Goal: Task Accomplishment & Management: Complete application form

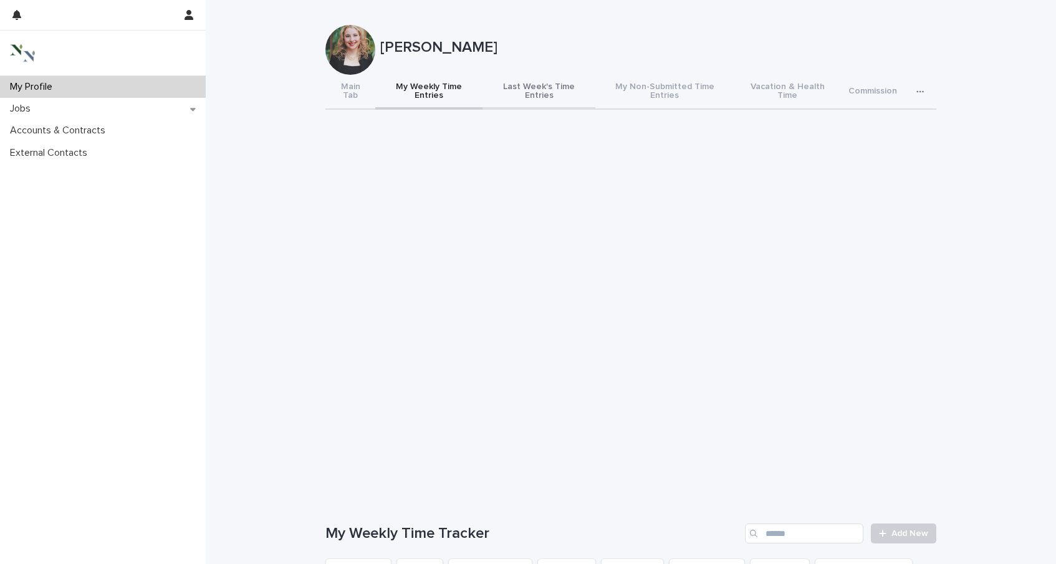
click at [529, 89] on button "Last Week's Time Entries" at bounding box center [539, 92] width 113 height 35
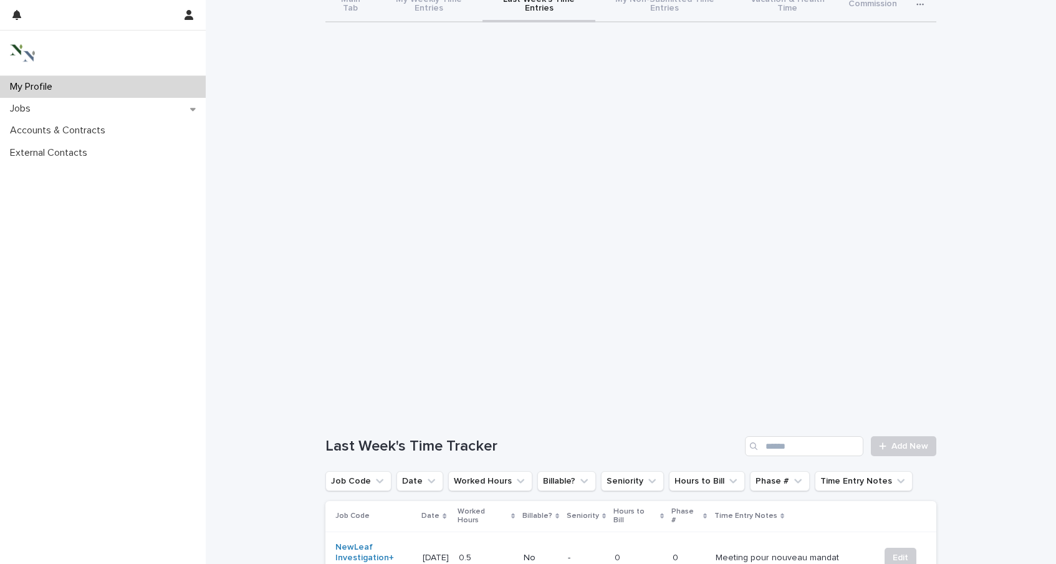
scroll to position [95, 0]
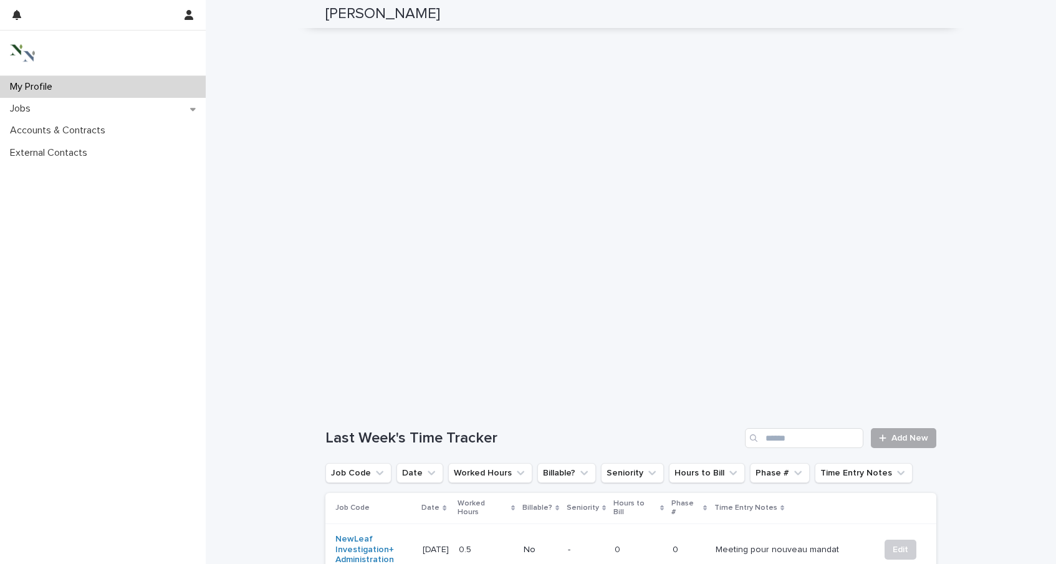
click at [882, 434] on icon at bounding box center [882, 438] width 7 height 9
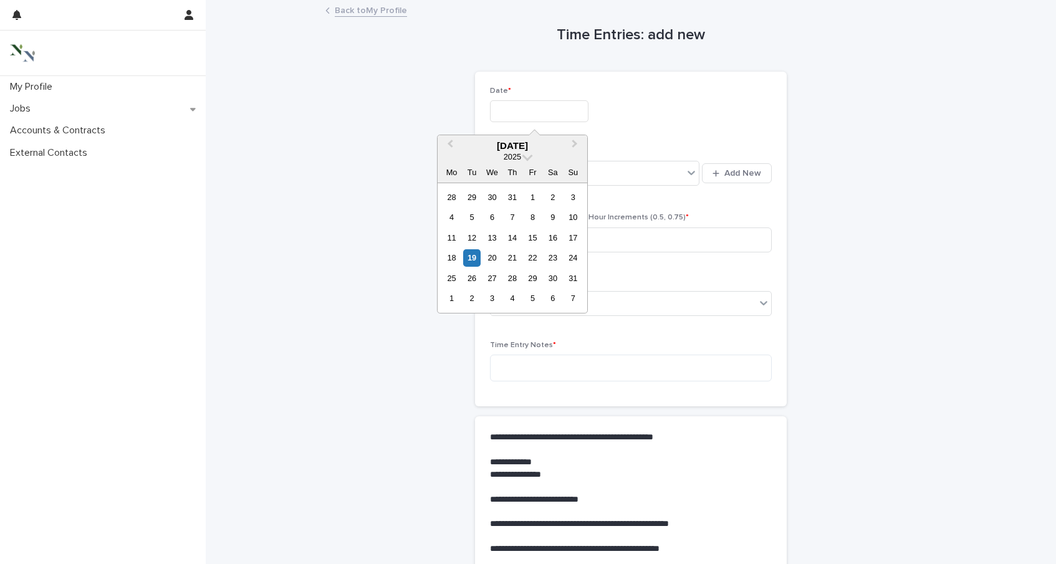
click at [526, 115] on input "text" at bounding box center [539, 111] width 99 height 22
drag, startPoint x: 470, startPoint y: 265, endPoint x: 494, endPoint y: 231, distance: 41.5
click at [470, 265] on div "19" at bounding box center [471, 257] width 17 height 17
type input "**********"
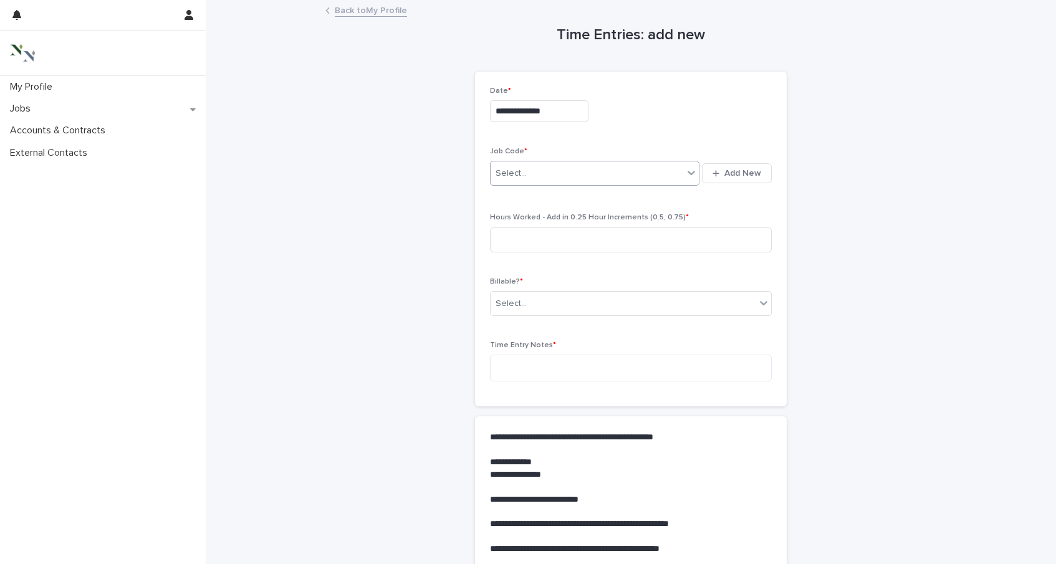
click at [529, 173] on div "Select..." at bounding box center [587, 173] width 193 height 21
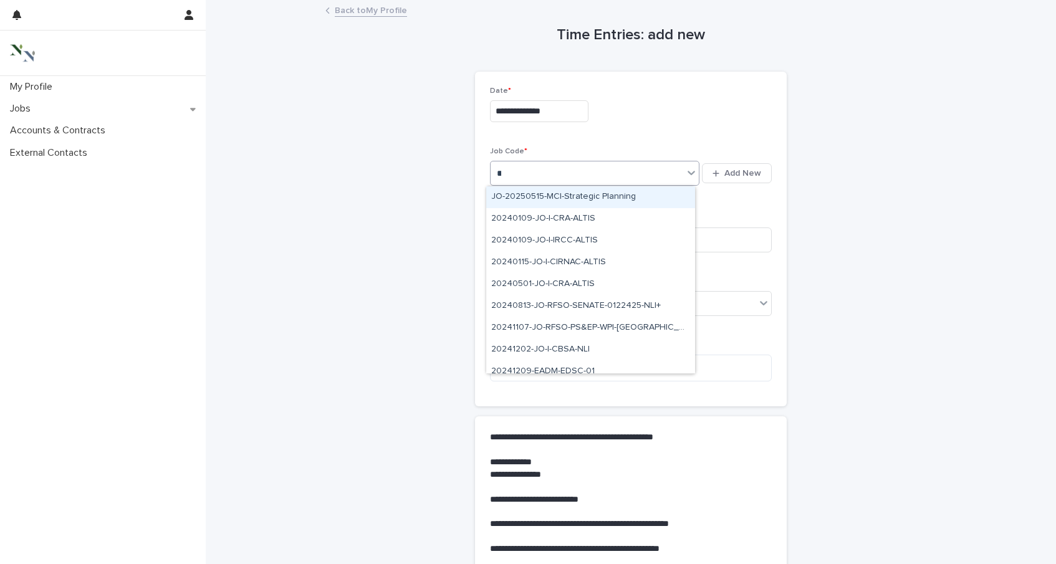
type input "***"
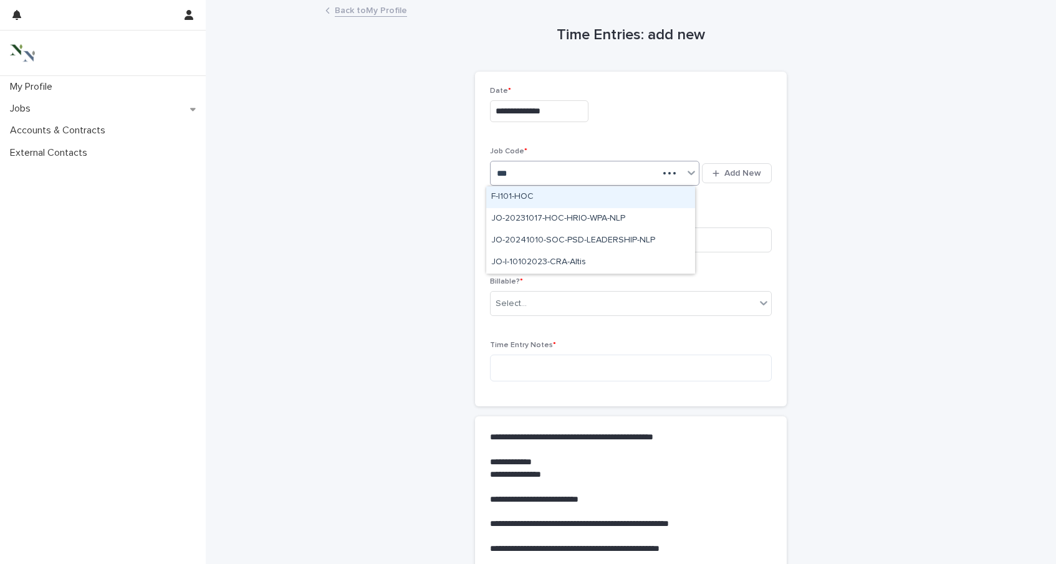
click at [543, 196] on div "F-I101-HOC" at bounding box center [590, 197] width 209 height 22
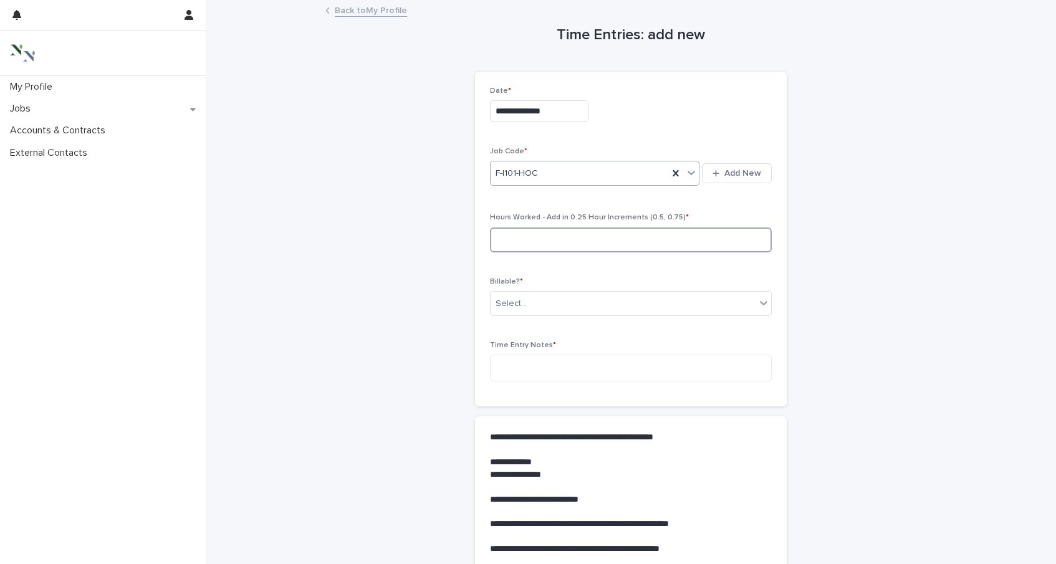
click at [537, 245] on input at bounding box center [631, 240] width 282 height 25
type input "***"
click at [545, 309] on div "Select..." at bounding box center [623, 304] width 265 height 21
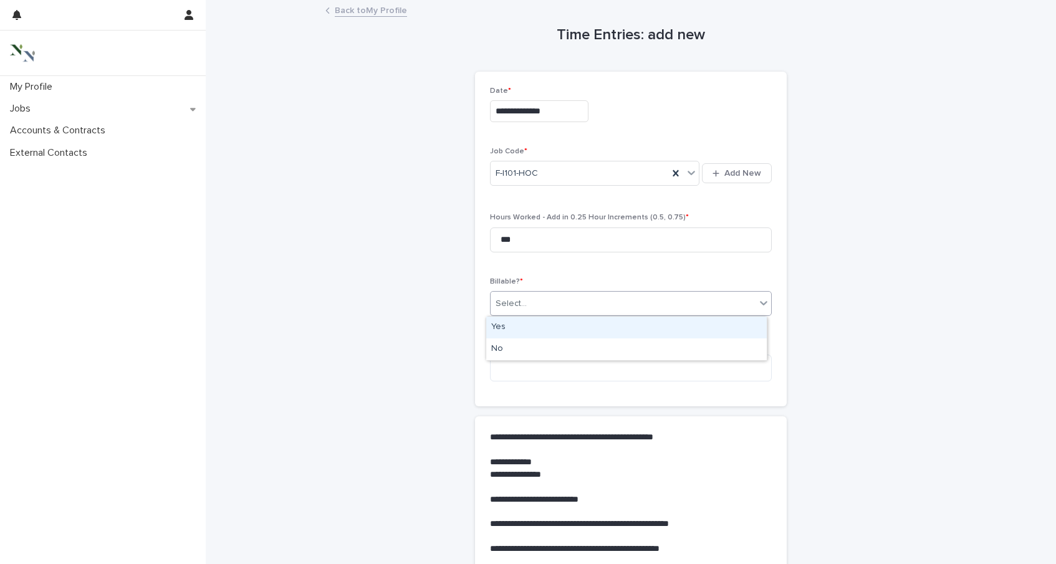
click at [542, 329] on div "Yes" at bounding box center [626, 328] width 281 height 22
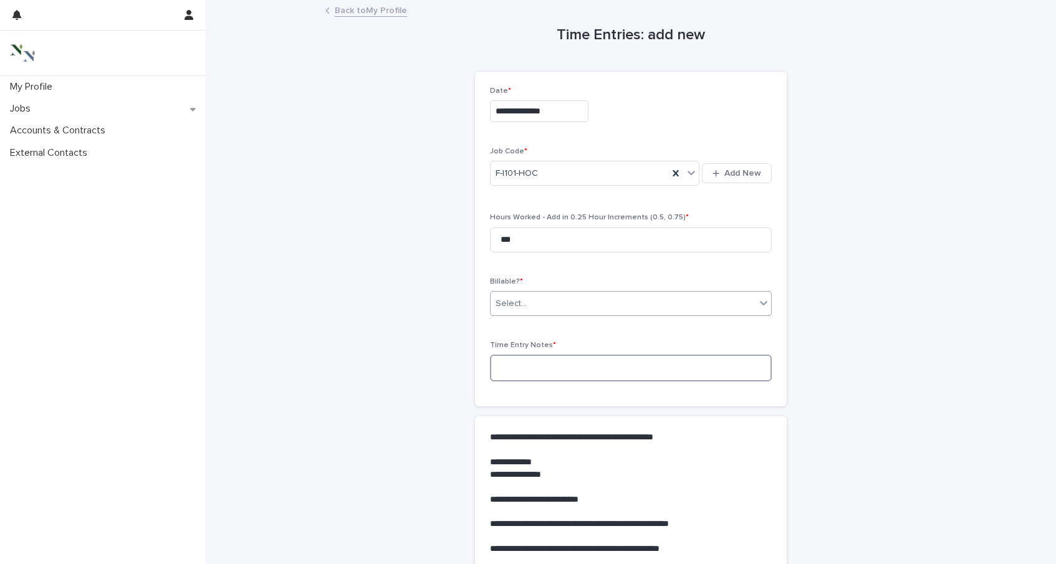
click at [549, 369] on textarea at bounding box center [631, 368] width 282 height 27
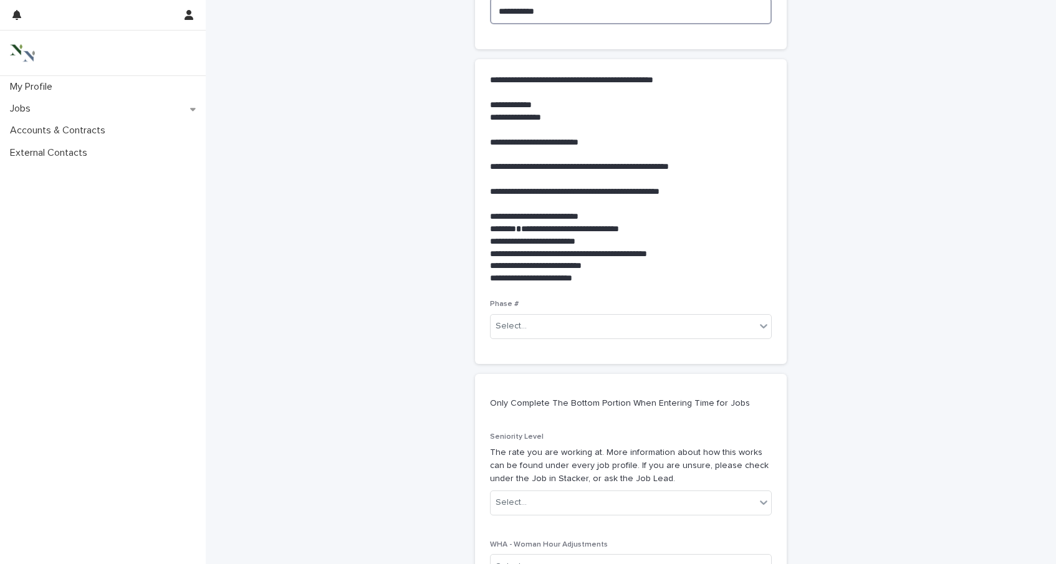
scroll to position [525, 0]
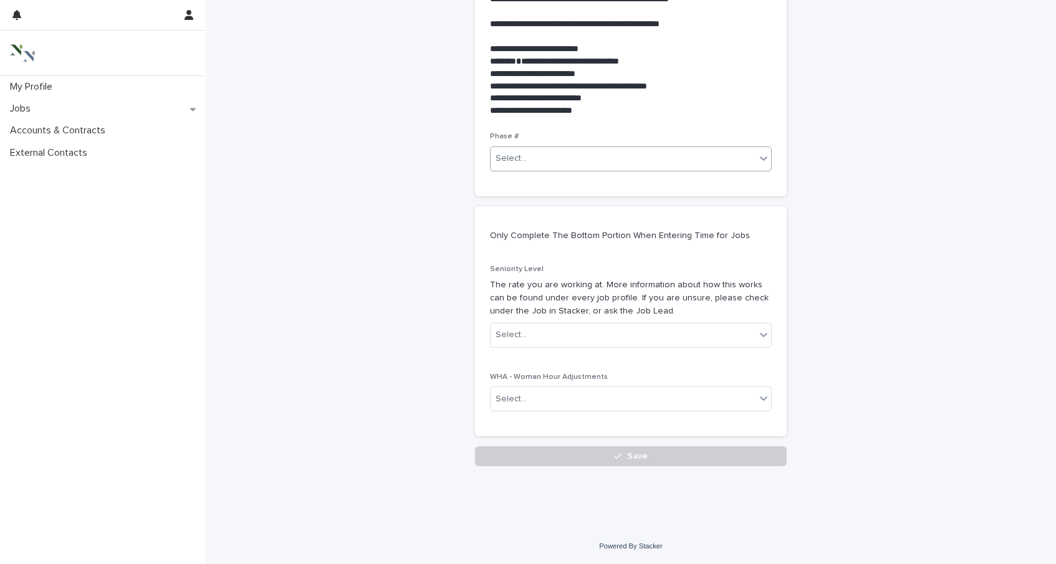
type textarea "**********"
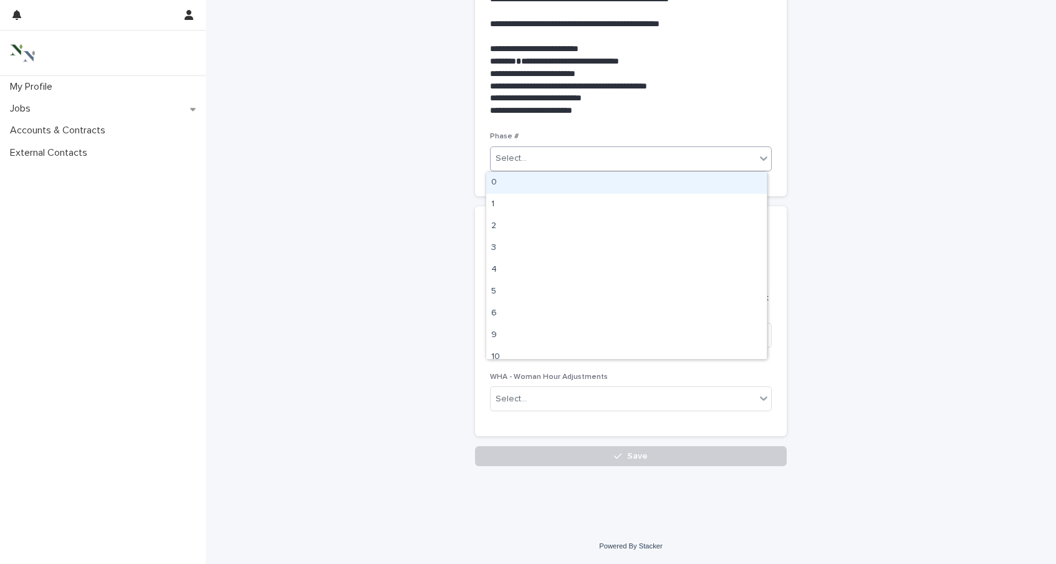
click at [533, 165] on div "Select..." at bounding box center [623, 158] width 265 height 21
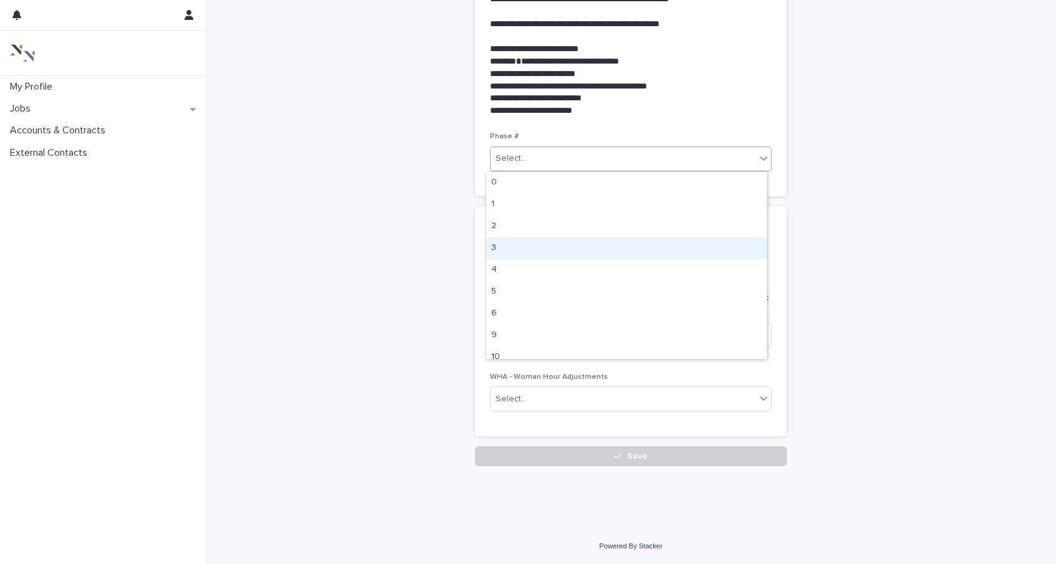
click at [526, 246] on div "3" at bounding box center [626, 249] width 281 height 22
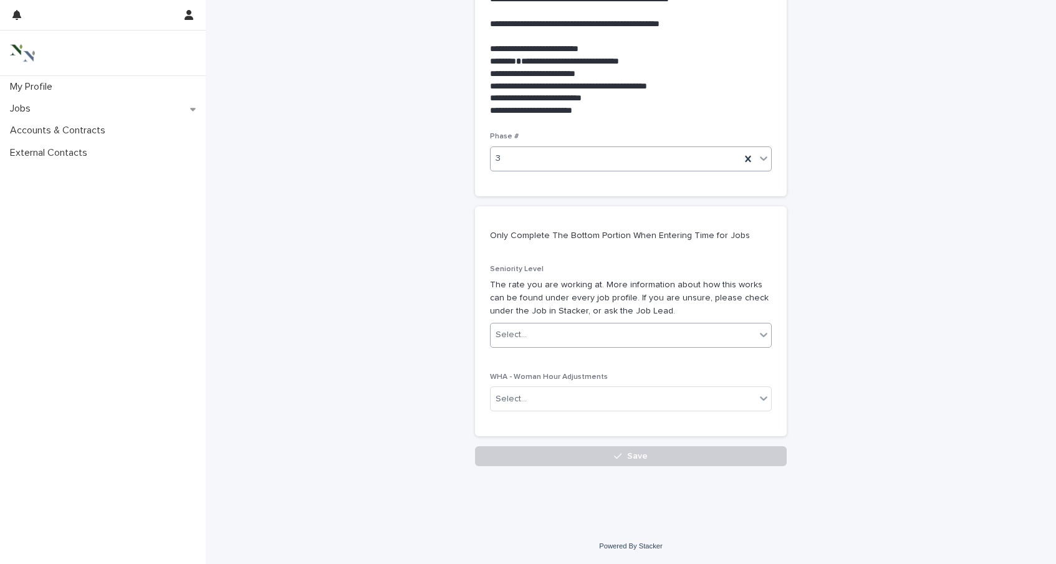
click at [525, 340] on div "Select..." at bounding box center [623, 335] width 265 height 21
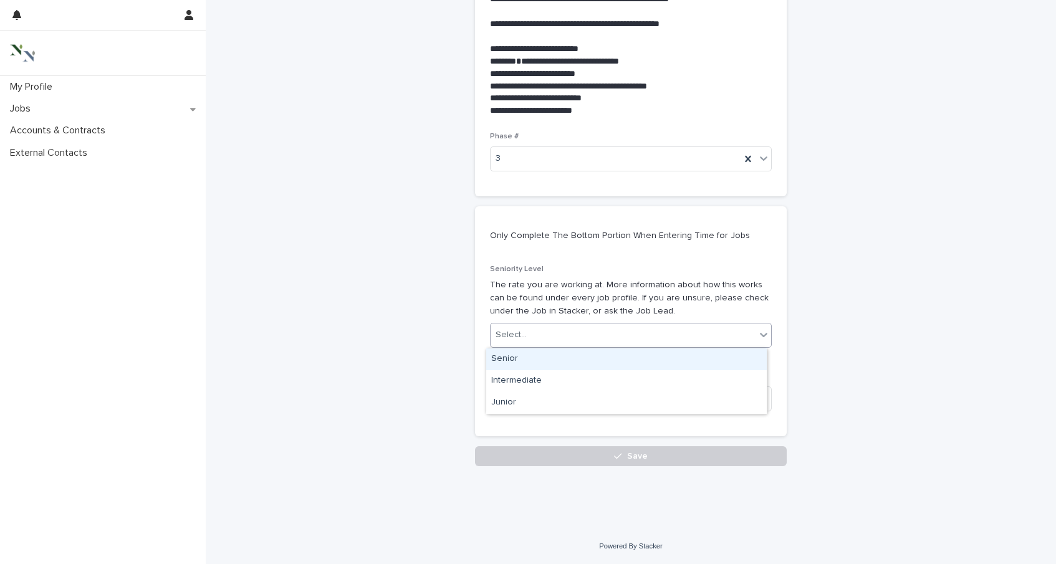
click at [524, 357] on div "Senior" at bounding box center [626, 360] width 281 height 22
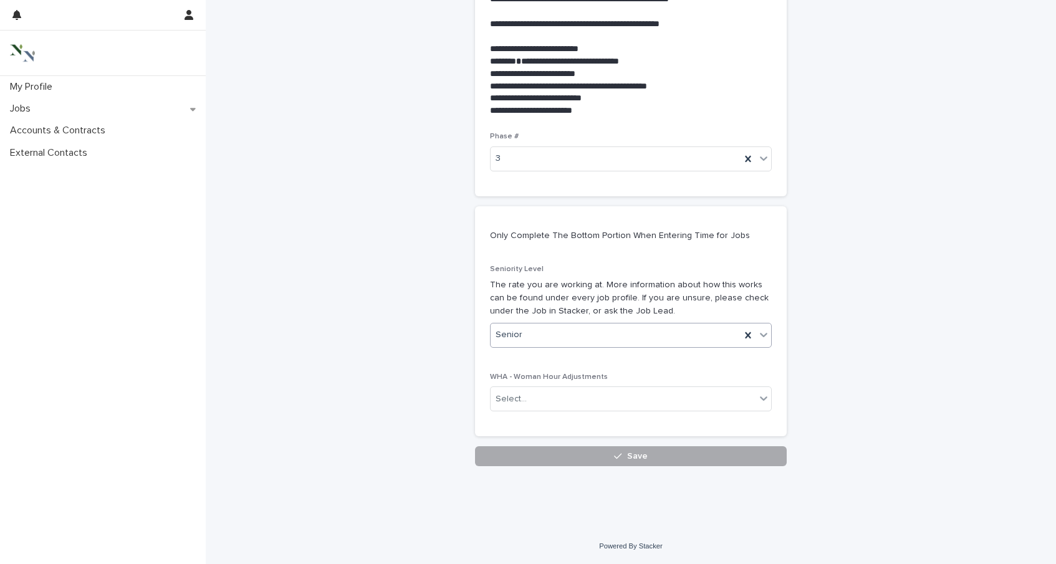
click at [527, 460] on button "Save" at bounding box center [631, 457] width 312 height 20
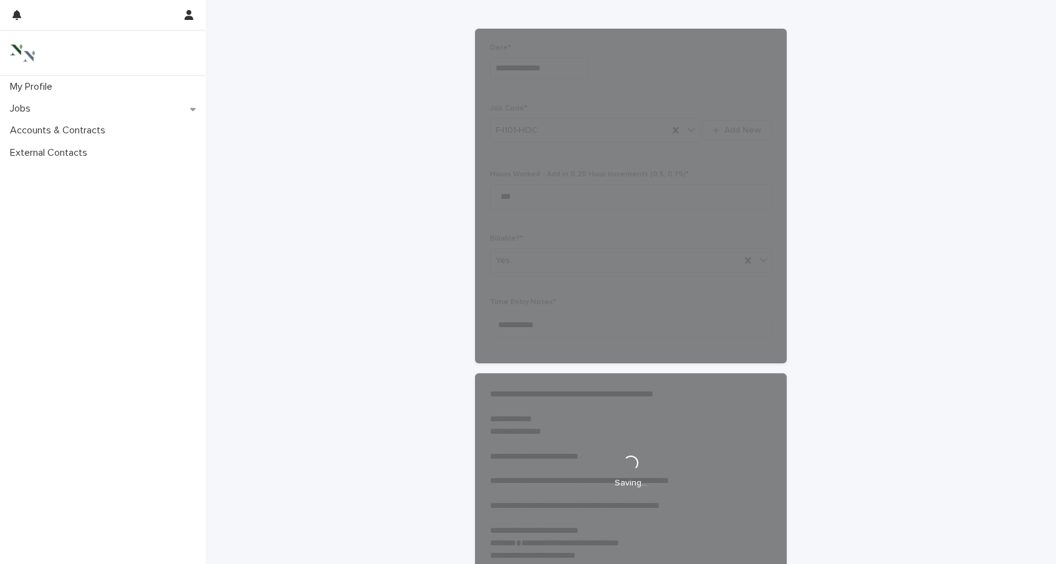
scroll to position [0, 0]
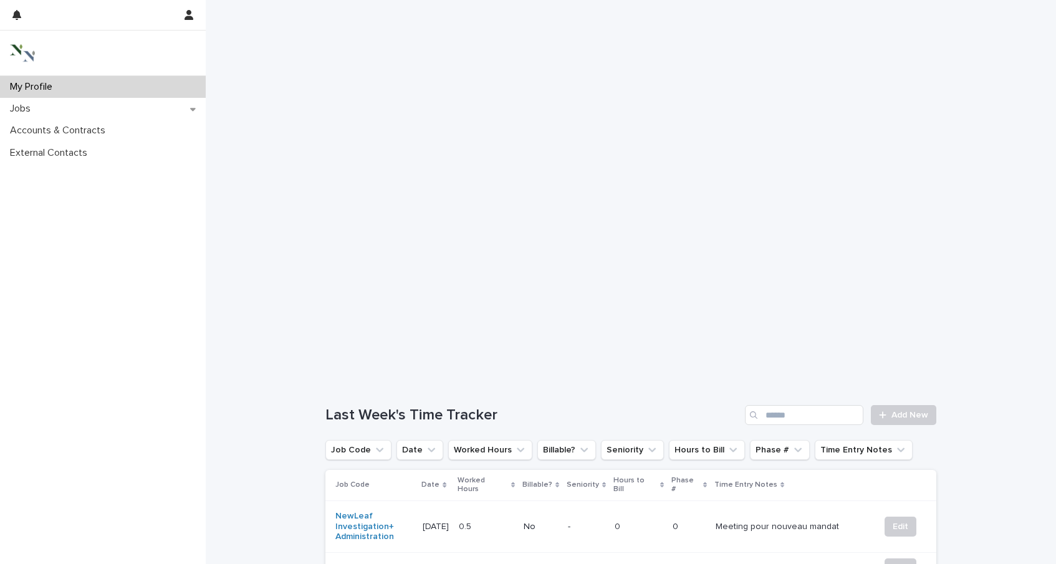
scroll to position [90, 0]
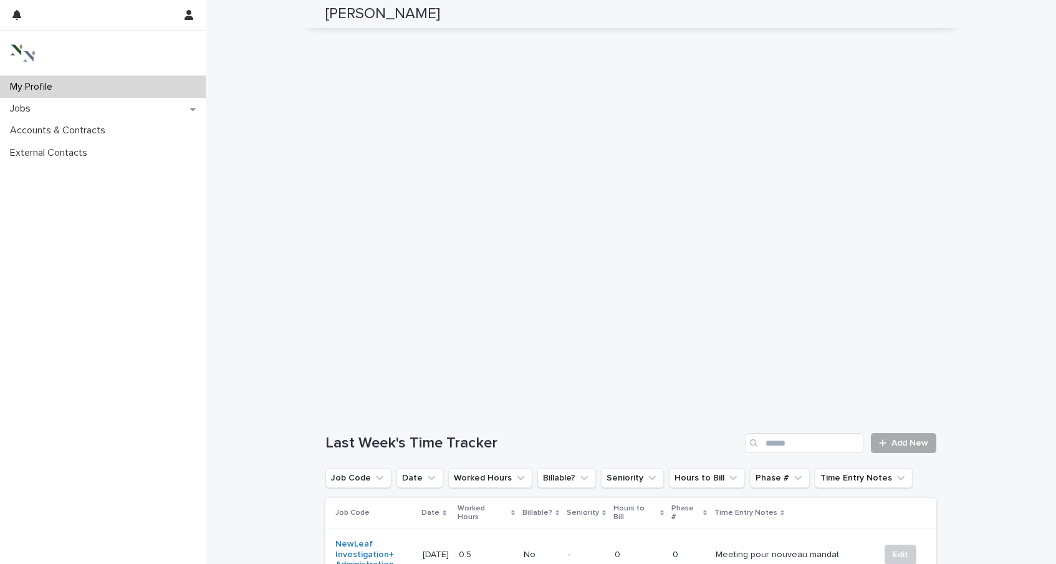
click at [891, 433] on link "Add New" at bounding box center [903, 443] width 65 height 20
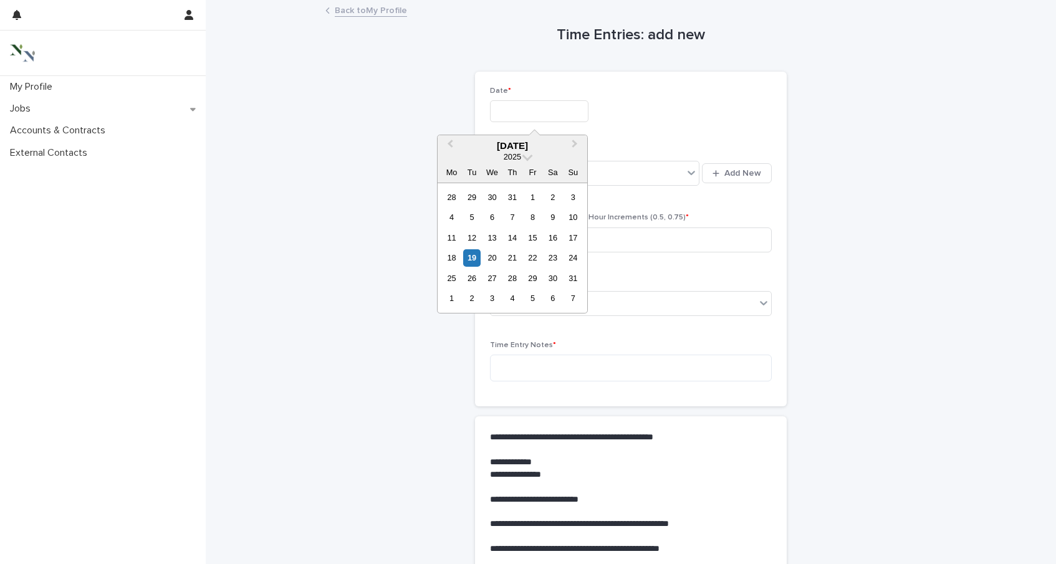
click at [538, 109] on input "text" at bounding box center [539, 111] width 99 height 22
drag, startPoint x: 470, startPoint y: 261, endPoint x: 488, endPoint y: 232, distance: 34.8
click at [470, 261] on div "19" at bounding box center [471, 257] width 17 height 17
type input "**********"
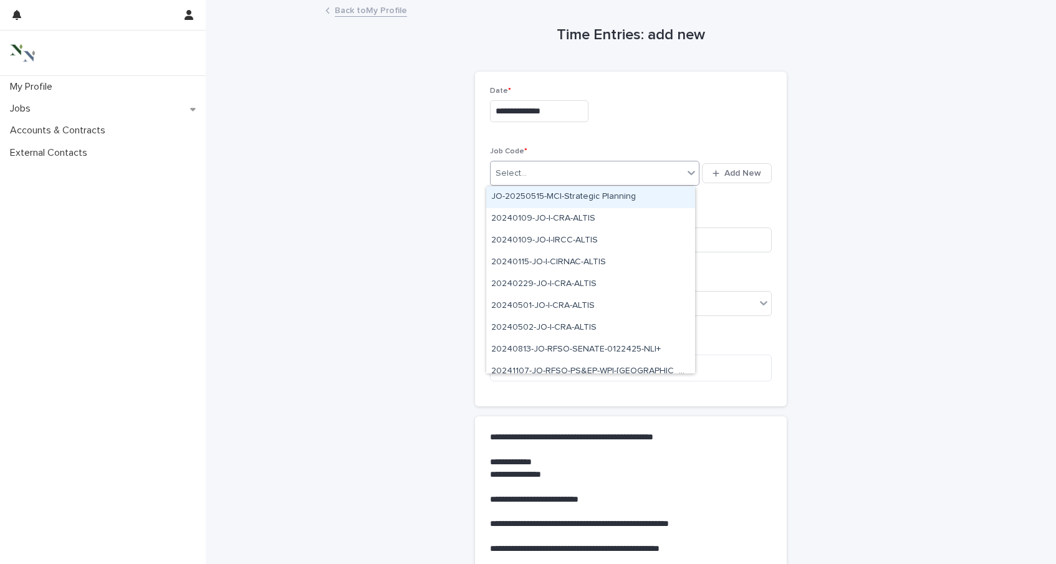
click at [507, 172] on div "Select..." at bounding box center [511, 173] width 31 height 13
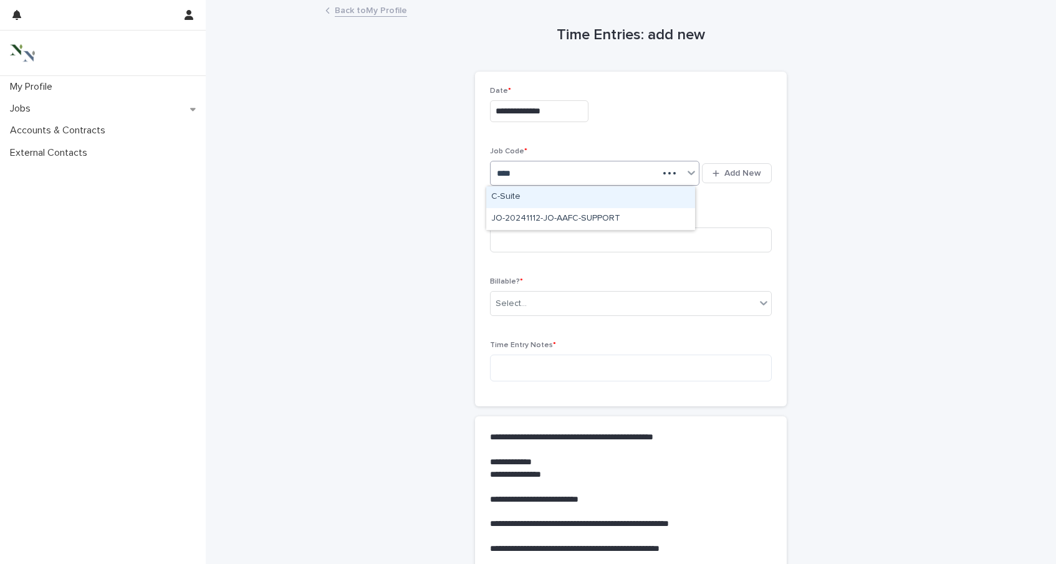
type input "*****"
drag, startPoint x: 520, startPoint y: 189, endPoint x: 521, endPoint y: 203, distance: 14.4
click at [508, 197] on div "C-Suite" at bounding box center [590, 197] width 209 height 22
click at [510, 247] on input at bounding box center [631, 240] width 282 height 25
type input "*"
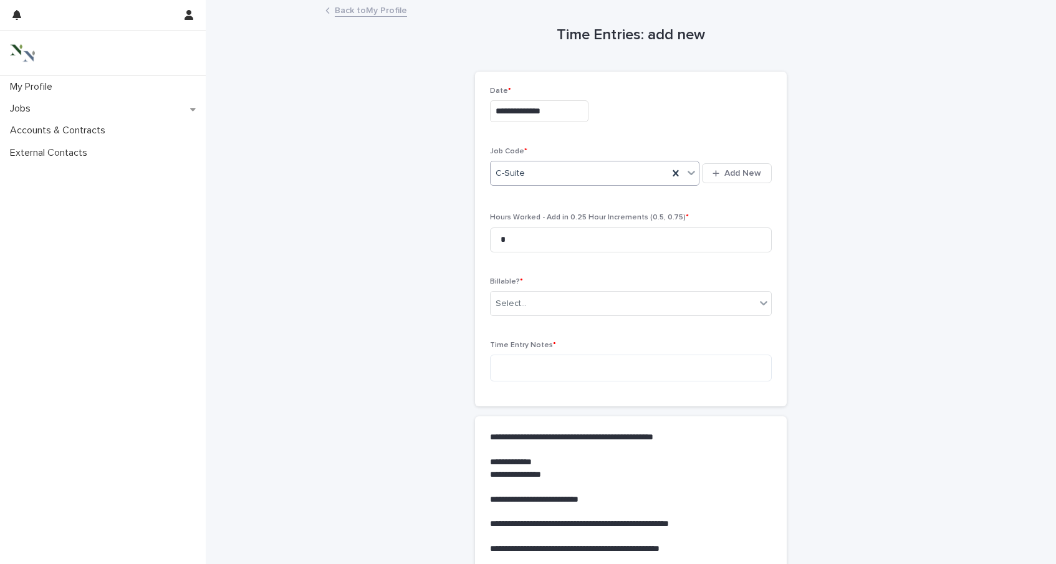
click at [529, 316] on div "Billable? * Select..." at bounding box center [631, 302] width 282 height 49
click at [524, 309] on div "Select..." at bounding box center [623, 304] width 265 height 21
click at [523, 344] on div "No" at bounding box center [626, 350] width 281 height 22
click at [525, 366] on textarea at bounding box center [631, 368] width 282 height 27
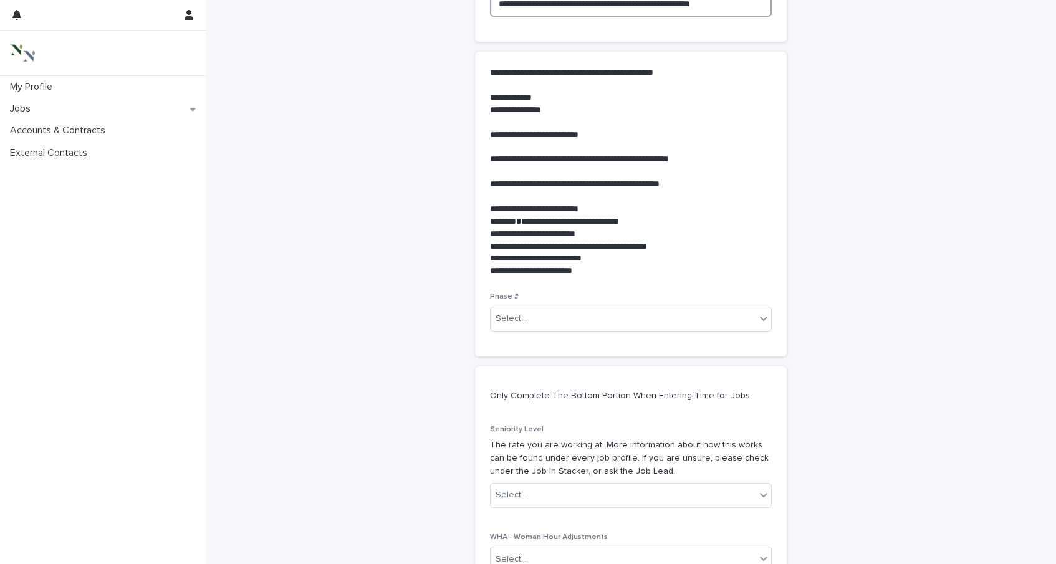
scroll to position [417, 0]
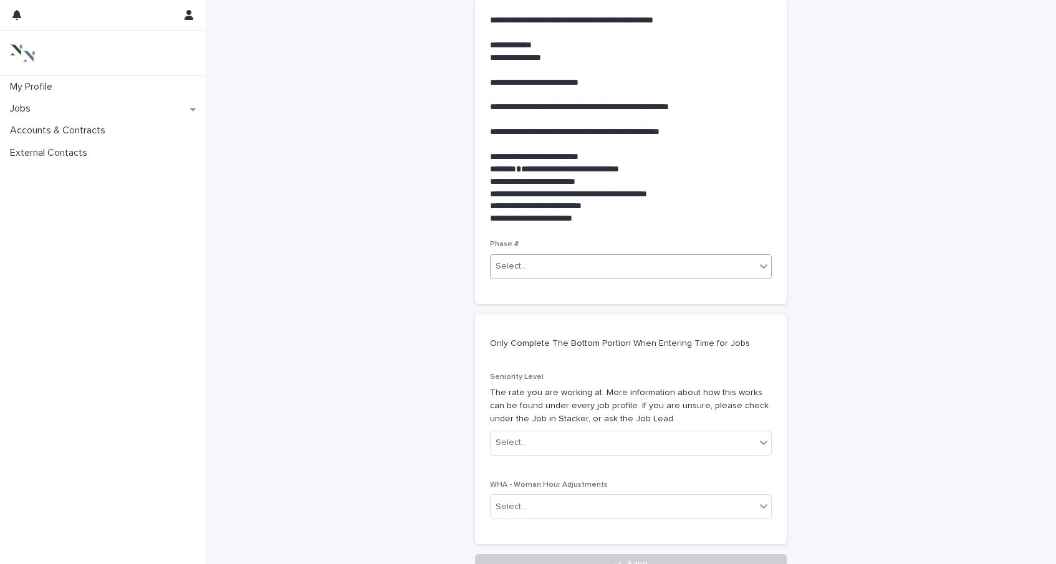
type textarea "**********"
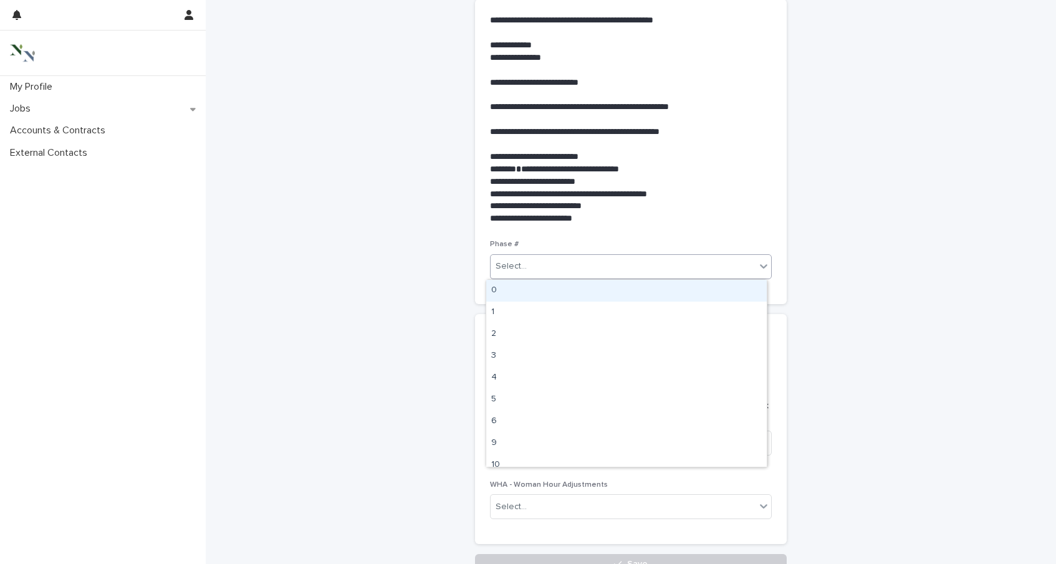
click at [528, 268] on input "text" at bounding box center [528, 266] width 1 height 11
click at [511, 288] on div "0" at bounding box center [626, 291] width 281 height 22
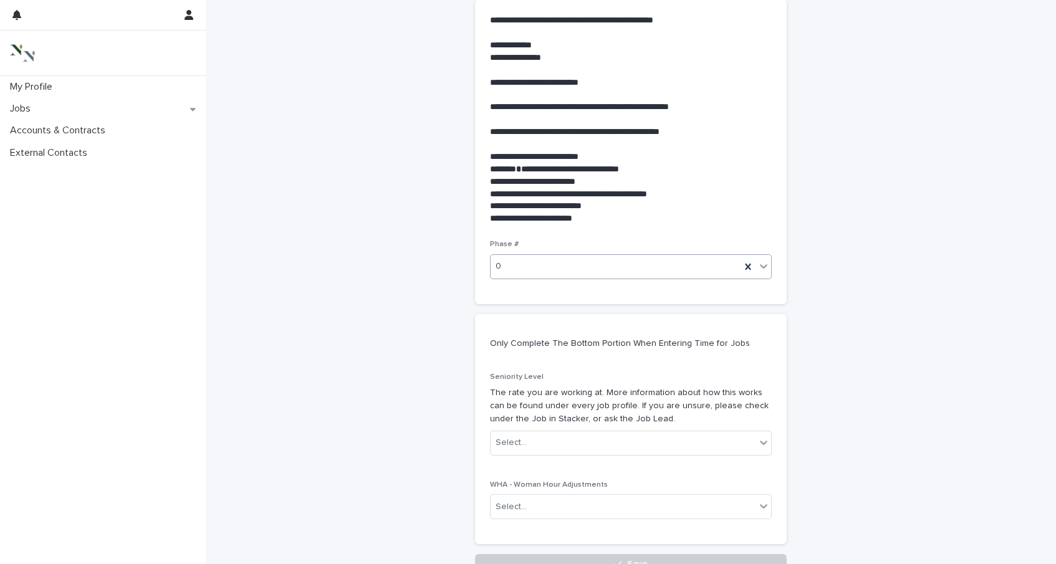
scroll to position [525, 0]
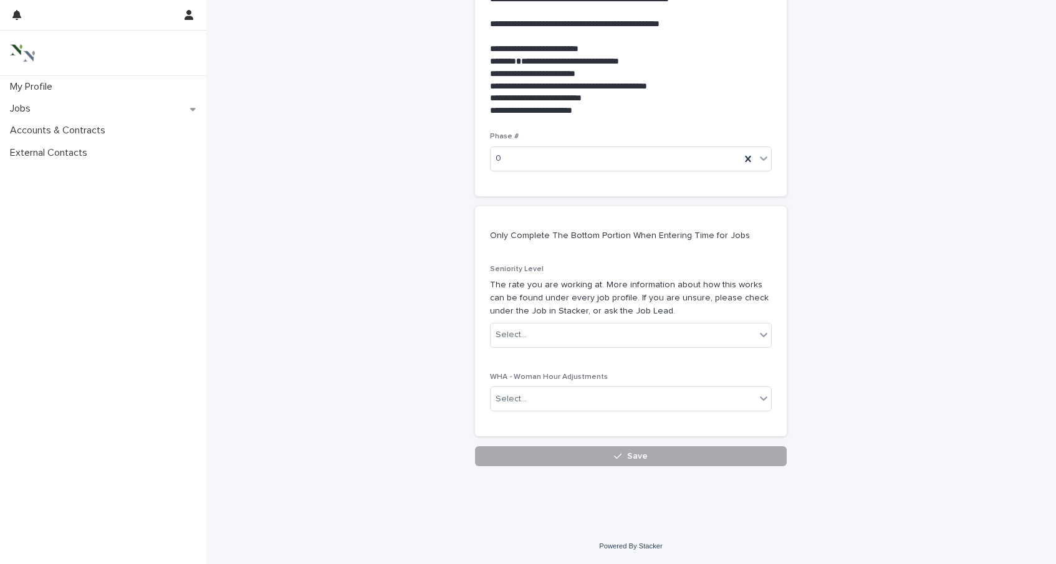
click at [541, 459] on button "Save" at bounding box center [631, 457] width 312 height 20
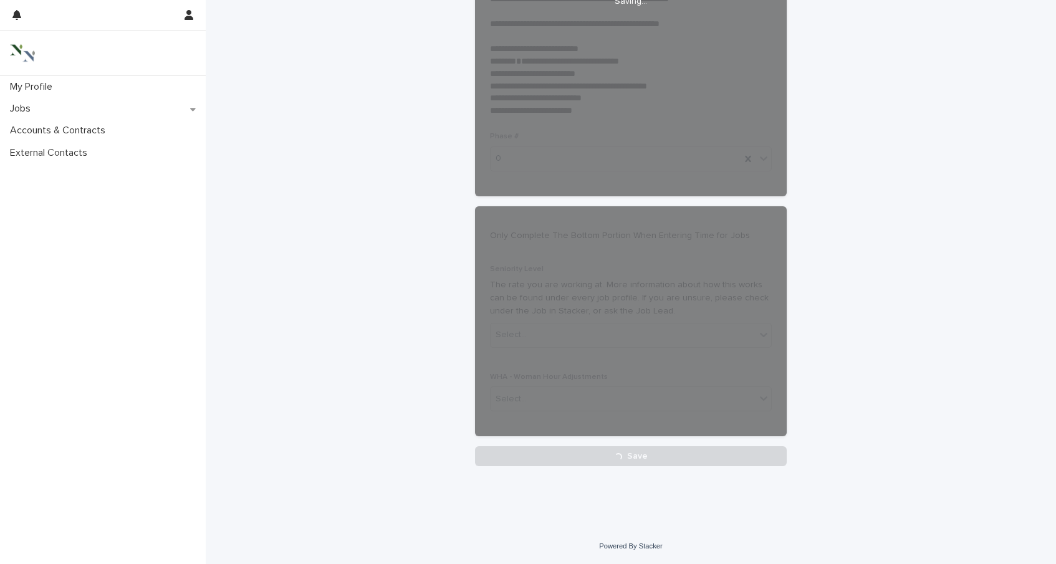
scroll to position [0, 0]
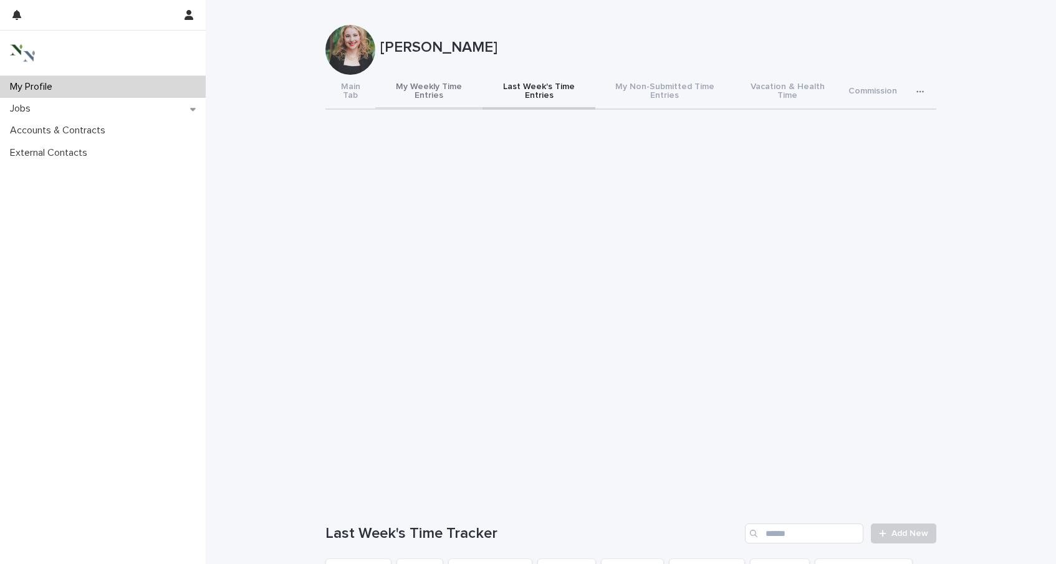
click at [423, 89] on button "My Weekly Time Entries" at bounding box center [428, 92] width 107 height 35
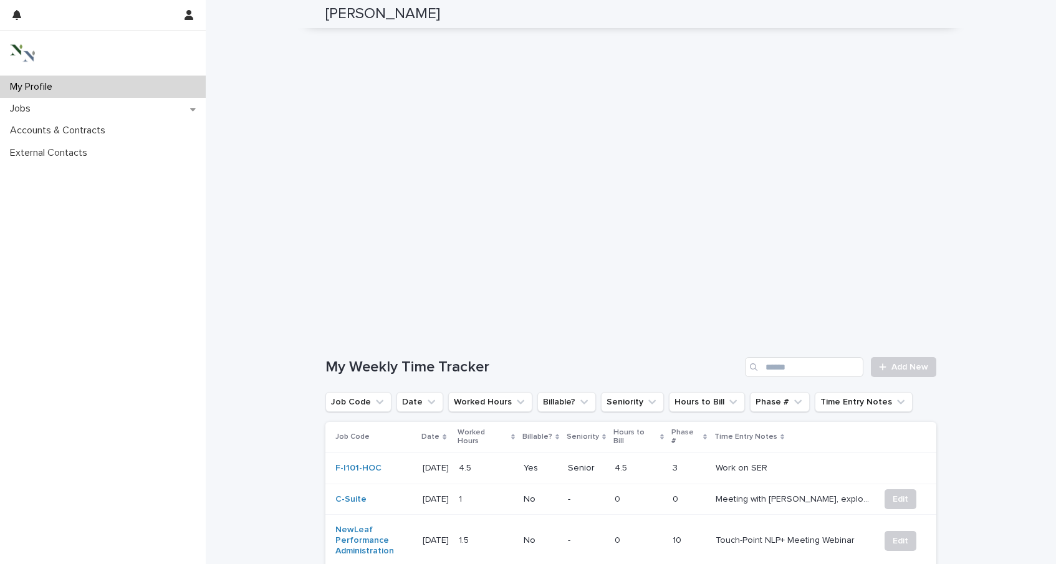
scroll to position [106, 0]
